Goal: Information Seeking & Learning: Learn about a topic

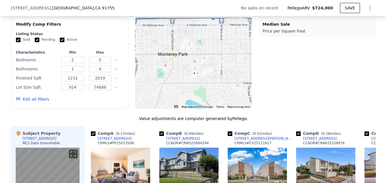
scroll to position [487, 0]
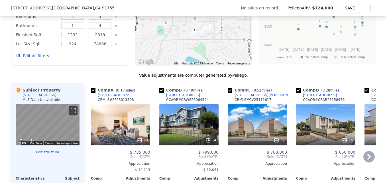
click at [228, 104] on div "Comp C ( 0.52 miles) 109 N Nicholson Ave Apt A CRMLS # CV25111617" at bounding box center [257, 95] width 59 height 17
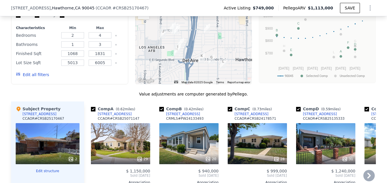
scroll to position [450, 0]
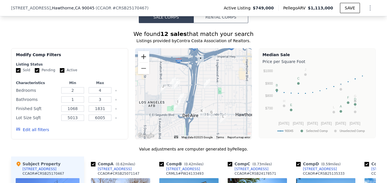
click at [145, 62] on button "Zoom in" at bounding box center [143, 56] width 11 height 11
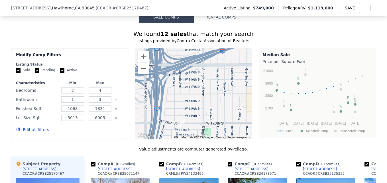
drag, startPoint x: 225, startPoint y: 84, endPoint x: 186, endPoint y: 131, distance: 61.0
click at [186, 131] on div at bounding box center [193, 93] width 117 height 91
click at [181, 128] on img "4927 W 121st St" at bounding box center [182, 124] width 6 height 10
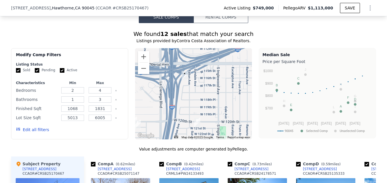
drag, startPoint x: 196, startPoint y: 124, endPoint x: 212, endPoint y: 123, distance: 15.7
click at [212, 123] on div at bounding box center [193, 93] width 117 height 91
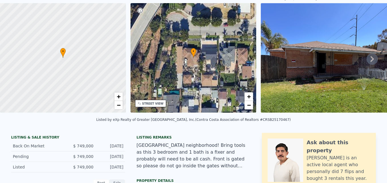
scroll to position [2, 0]
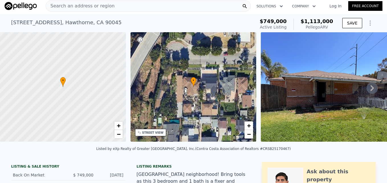
click at [367, 91] on icon at bounding box center [372, 87] width 11 height 11
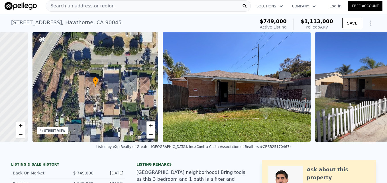
scroll to position [0, 133]
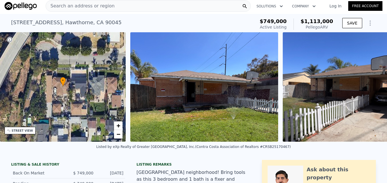
click at [367, 91] on img at bounding box center [354, 86] width 142 height 109
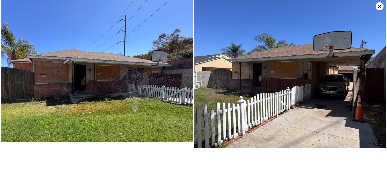
click at [382, 7] on icon at bounding box center [380, 6] width 8 height 8
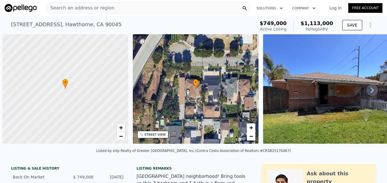
scroll to position [0, 2]
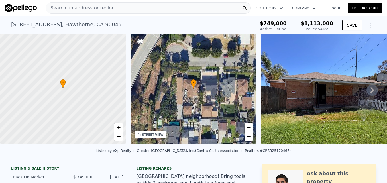
click at [98, 6] on span "Search an address or region" at bounding box center [80, 8] width 69 height 7
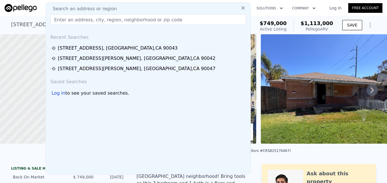
drag, startPoint x: 98, startPoint y: 6, endPoint x: 70, endPoint y: 25, distance: 33.1
click at [70, 25] on div "Search an address or region Recent Searches [STREET_ADDRESS] [STREET_ADDRESS][G…" at bounding box center [148, 88] width 205 height 172
click at [81, 21] on input "text" at bounding box center [148, 20] width 196 height 10
paste input "[STREET_ADDRESS][US_STATE]"
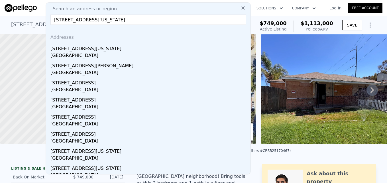
type input "[STREET_ADDRESS][US_STATE]"
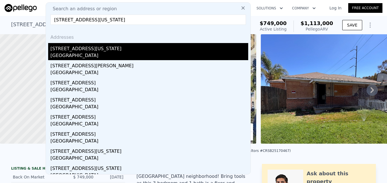
click at [102, 50] on div "[STREET_ADDRESS][US_STATE]" at bounding box center [149, 47] width 198 height 9
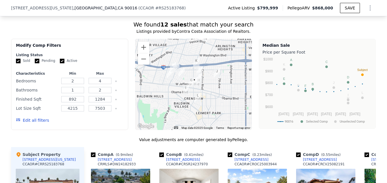
scroll to position [549, 0]
click at [141, 51] on button "Zoom in" at bounding box center [143, 47] width 11 height 11
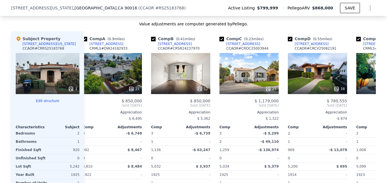
scroll to position [0, 0]
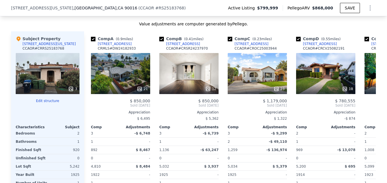
type input "3"
type input "1068"
type input "1831"
type input "5013"
type input "6005"
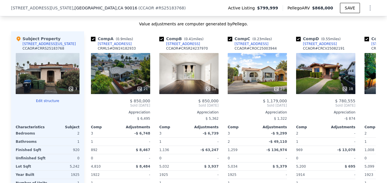
type input "$ 1,113,000"
type input "$ 237,492"
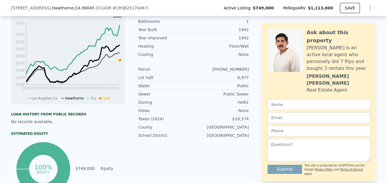
scroll to position [23, 0]
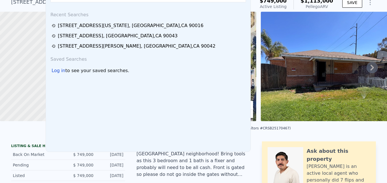
scroll to position [2, 0]
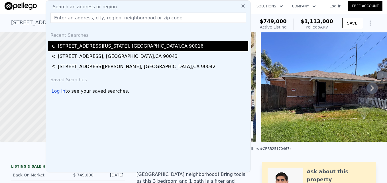
click at [125, 46] on div "[STREET_ADDRESS][US_STATE]" at bounding box center [131, 46] width 146 height 7
type input "2"
type input "892"
type input "1284"
type input "4215"
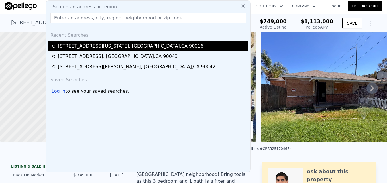
type input "7503"
type input "$ 868,000"
type input "-$ 48,379"
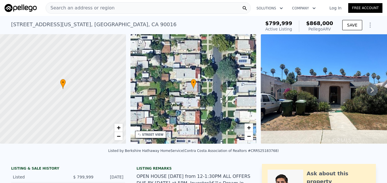
click at [101, 7] on span "Search an address or region" at bounding box center [80, 8] width 69 height 7
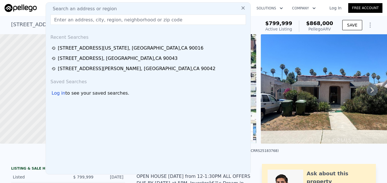
click at [98, 19] on input "text" at bounding box center [148, 20] width 196 height 10
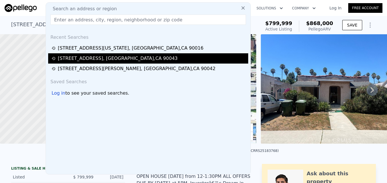
type input "[STREET_ADDRESS]"
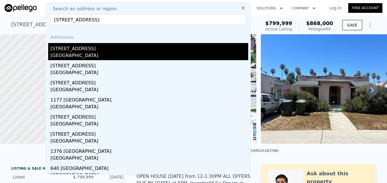
click at [111, 46] on div "[STREET_ADDRESS]" at bounding box center [149, 47] width 198 height 9
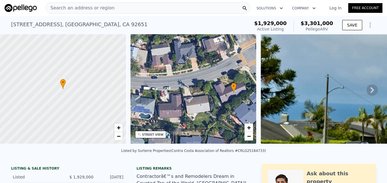
drag, startPoint x: 225, startPoint y: 88, endPoint x: 272, endPoint y: 90, distance: 47.4
click at [272, 90] on div "• + − • + − STREET VIEW Loading... SATELLITE VIEW" at bounding box center [193, 89] width 387 height 111
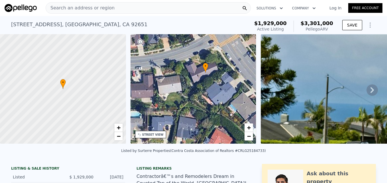
drag, startPoint x: 207, startPoint y: 86, endPoint x: 171, endPoint y: 67, distance: 40.1
click at [171, 67] on div "• + −" at bounding box center [194, 88] width 126 height 109
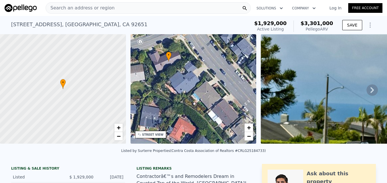
drag, startPoint x: 228, startPoint y: 73, endPoint x: 191, endPoint y: 62, distance: 38.4
click at [191, 62] on div "• + −" at bounding box center [194, 88] width 126 height 109
click at [182, 10] on div "Search an address or region" at bounding box center [148, 7] width 205 height 11
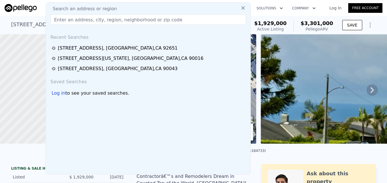
click at [168, 20] on input "text" at bounding box center [148, 20] width 196 height 10
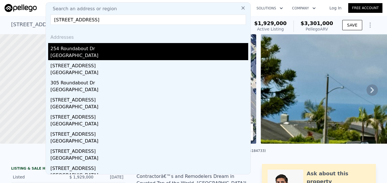
type input "[STREET_ADDRESS]"
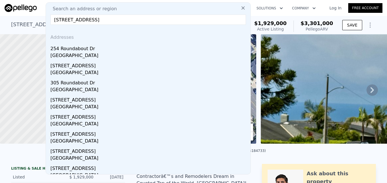
drag, startPoint x: 135, startPoint y: 48, endPoint x: 123, endPoint y: 4, distance: 45.7
click at [135, 48] on div "254 Roundabout Dr" at bounding box center [149, 47] width 198 height 9
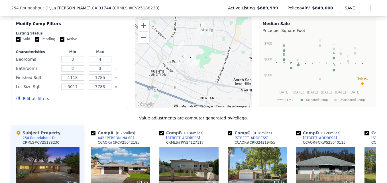
scroll to position [474, 0]
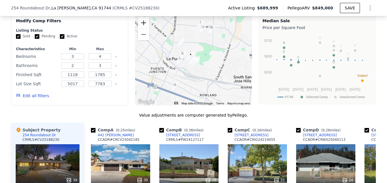
click at [141, 25] on button "Zoom in" at bounding box center [143, 22] width 11 height 11
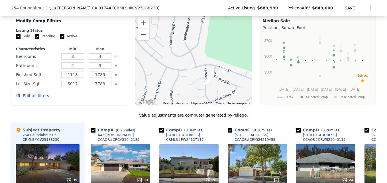
drag, startPoint x: 182, startPoint y: 65, endPoint x: 184, endPoint y: 37, distance: 28.0
click at [184, 37] on div at bounding box center [193, 59] width 117 height 91
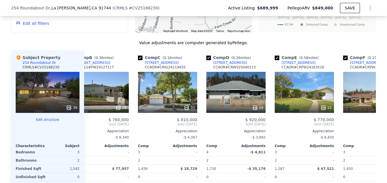
scroll to position [0, 90]
click at [256, 113] on div at bounding box center [235, 108] width 59 height 10
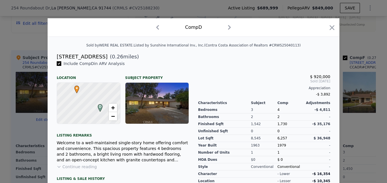
click at [332, 33] on div at bounding box center [332, 29] width 8 height 10
click at [332, 28] on icon "button" at bounding box center [332, 28] width 8 height 8
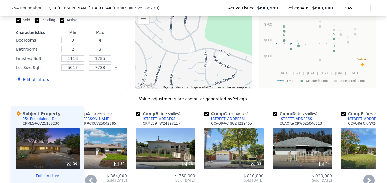
scroll to position [489, 0]
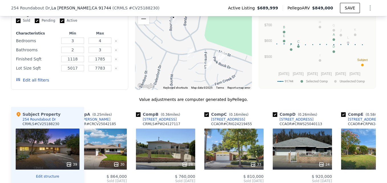
click at [218, 60] on img "16815 Park Rock Dr" at bounding box center [221, 56] width 6 height 10
click at [218, 57] on img "16815 Park Rock Dr" at bounding box center [221, 56] width 6 height 10
click at [206, 70] on img "442 Ferrero Ln" at bounding box center [209, 65] width 6 height 10
click at [220, 60] on img "16825 Park Rock Dr" at bounding box center [223, 57] width 6 height 10
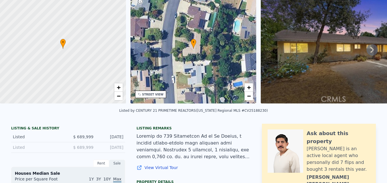
scroll to position [0, 0]
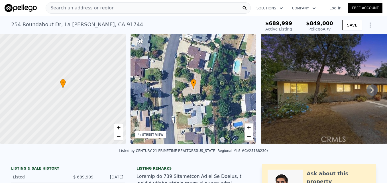
click at [168, 9] on div "Search an address or region" at bounding box center [148, 7] width 205 height 11
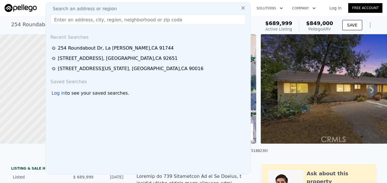
click at [156, 17] on input "text" at bounding box center [148, 20] width 196 height 10
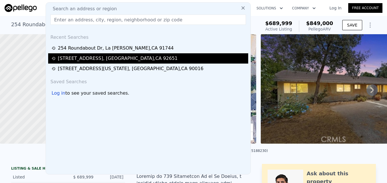
type input "[STREET_ADDRESS][PERSON_NAME]"
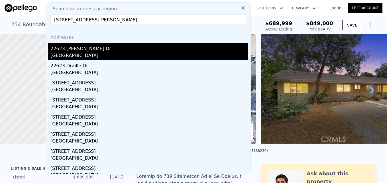
click at [159, 54] on div "[GEOGRAPHIC_DATA]" at bounding box center [149, 56] width 198 height 8
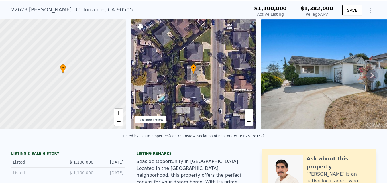
scroll to position [2, 0]
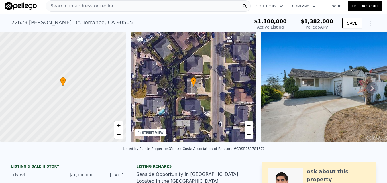
click at [127, 8] on div "Search an address or region" at bounding box center [148, 5] width 205 height 11
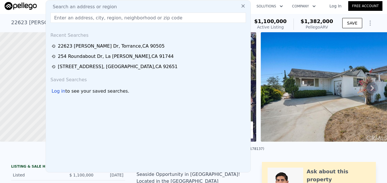
click at [122, 22] on input "text" at bounding box center [148, 18] width 196 height 10
click at [80, 18] on input "text" at bounding box center [148, 18] width 196 height 10
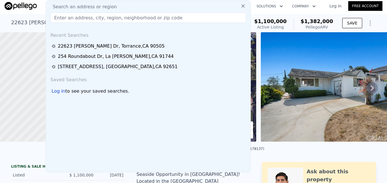
paste input "[STREET_ADDRESS]"
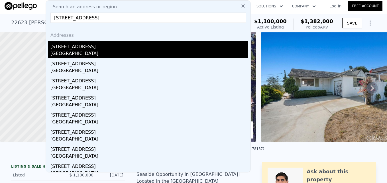
type input "[STREET_ADDRESS]"
click at [92, 52] on div "[GEOGRAPHIC_DATA]" at bounding box center [149, 54] width 198 height 8
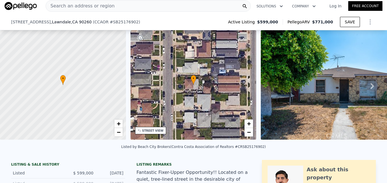
scroll to position [174, 0]
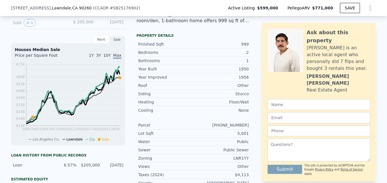
click at [171, 119] on div "Year Improved 1956 Roof Other Siding Stucco Heating Floor/Wall Cooling None Par…" at bounding box center [194, 130] width 114 height 114
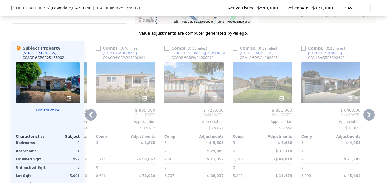
scroll to position [0, 542]
